Goal: Find specific page/section

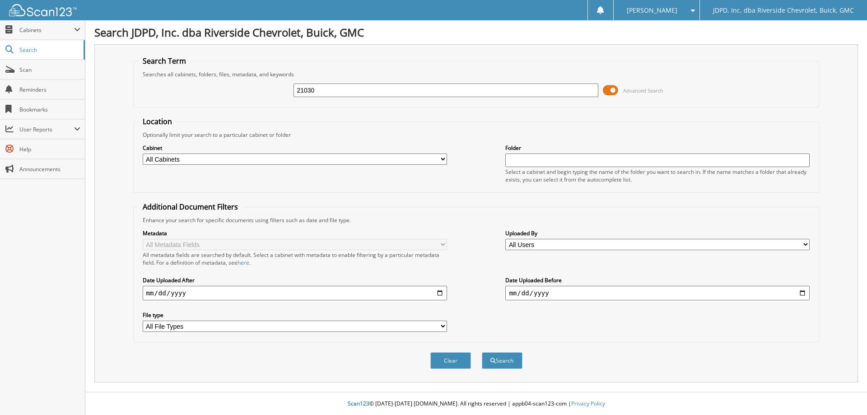
type input "21030"
click at [338, 162] on select "All Cabinets ACCOUNTS PAYABLE AFTERMARKET PRODUCT SALES AUCTION PURCHASES CAR D…" at bounding box center [295, 158] width 304 height 11
select select "31343"
click at [143, 153] on select "All Cabinets ACCOUNTS PAYABLE AFTERMARKET PRODUCT SALES AUCTION PURCHASES CAR D…" at bounding box center [295, 158] width 304 height 11
click at [502, 362] on button "Search" at bounding box center [502, 360] width 41 height 17
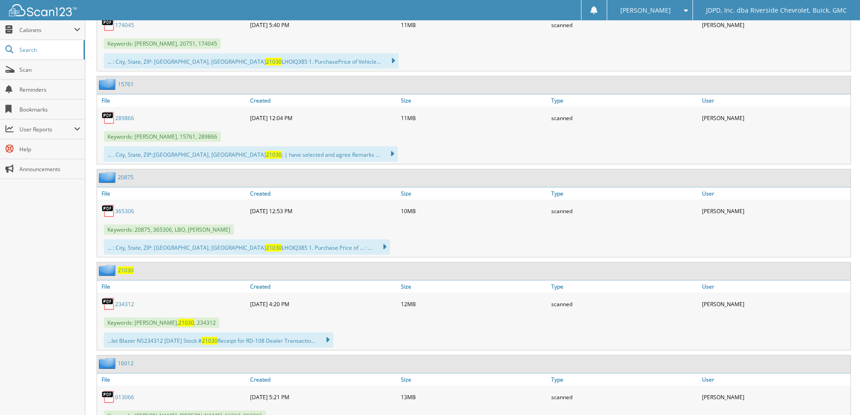
scroll to position [812, 0]
click at [118, 302] on link "234312" at bounding box center [124, 304] width 19 height 8
